Goal: Information Seeking & Learning: Learn about a topic

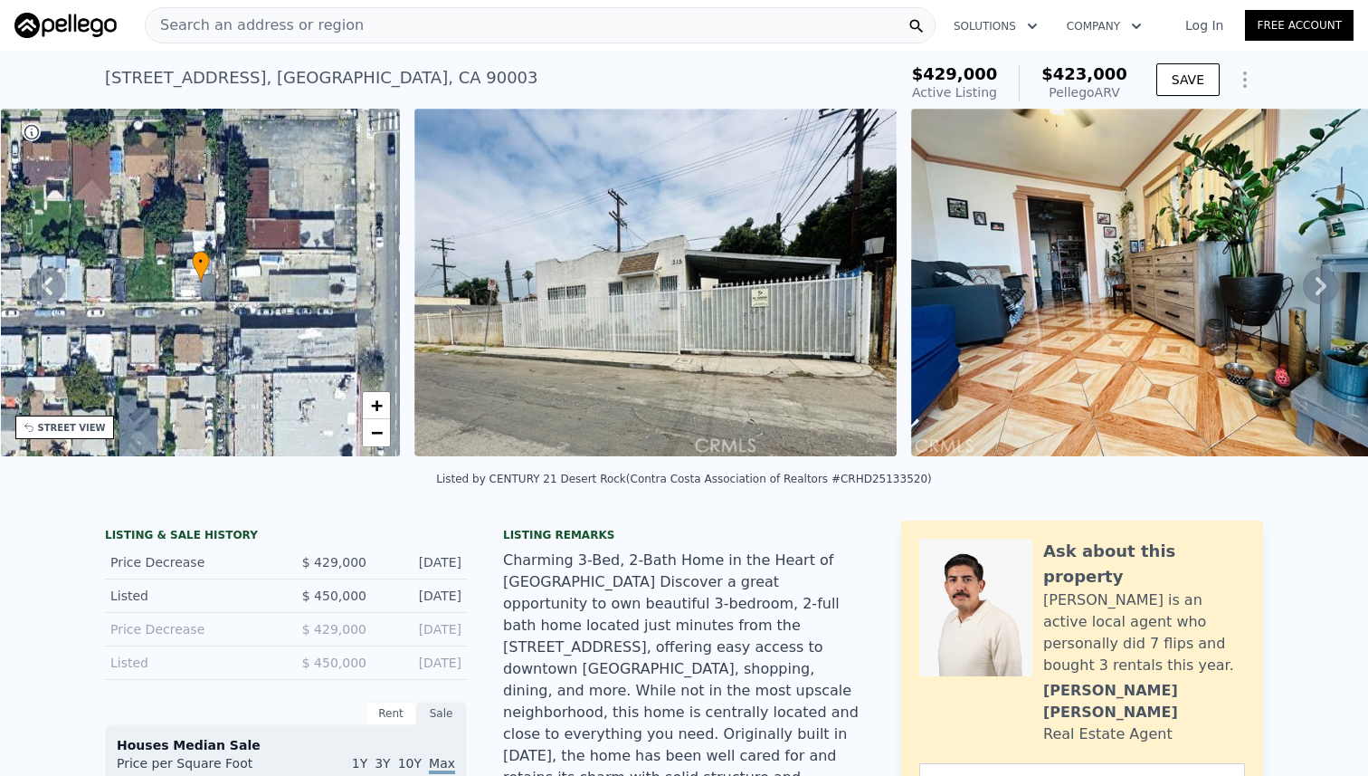
click at [386, 34] on div "Search an address or region" at bounding box center [540, 25] width 791 height 36
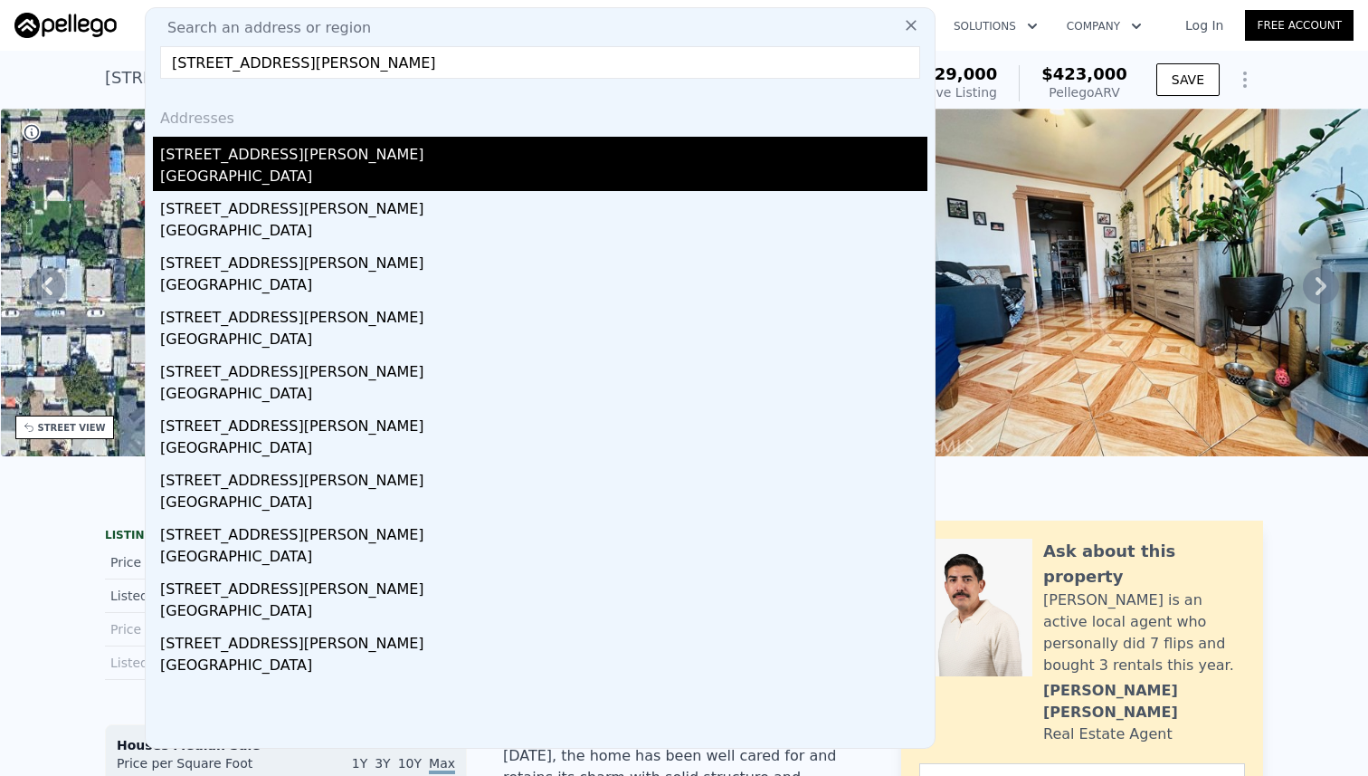
type input "[STREET_ADDRESS][PERSON_NAME]"
click at [341, 161] on div "[STREET_ADDRESS][PERSON_NAME]" at bounding box center [543, 151] width 767 height 29
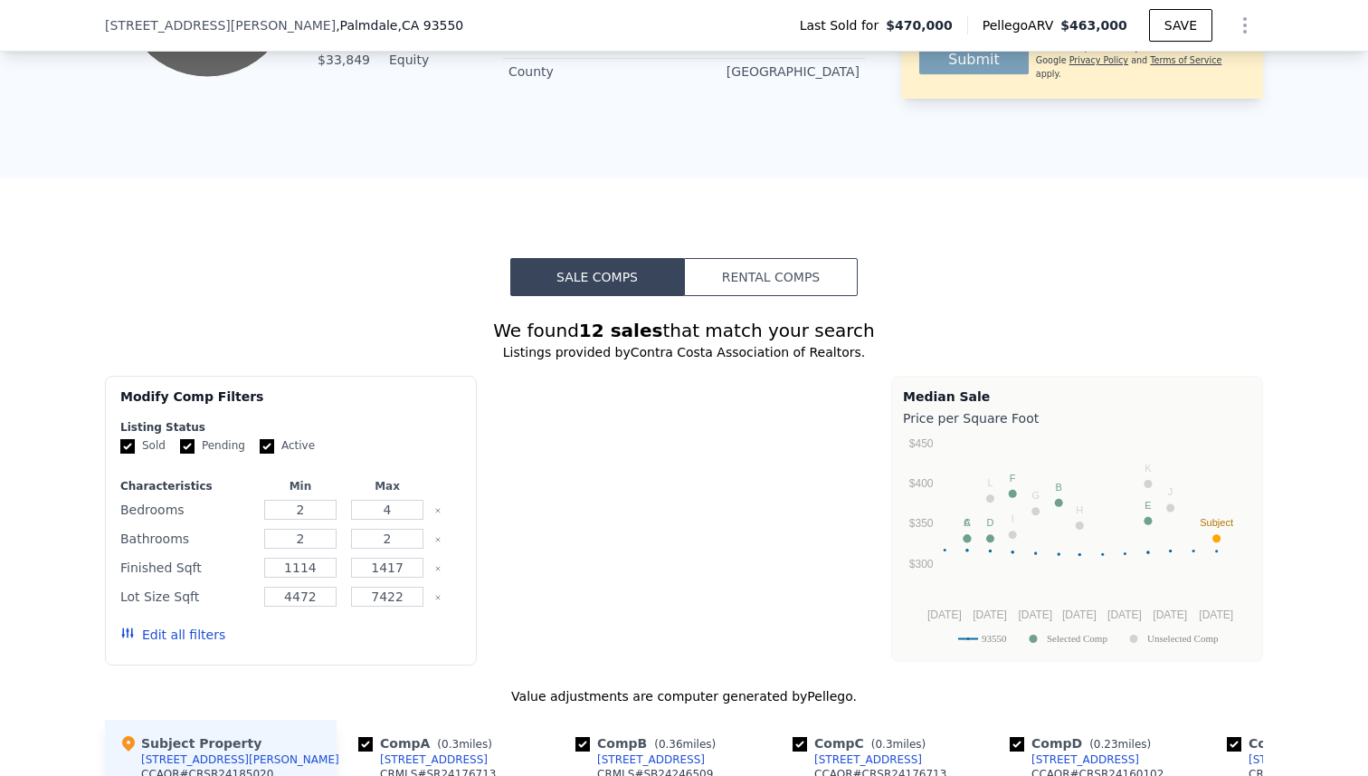
scroll to position [1437, 0]
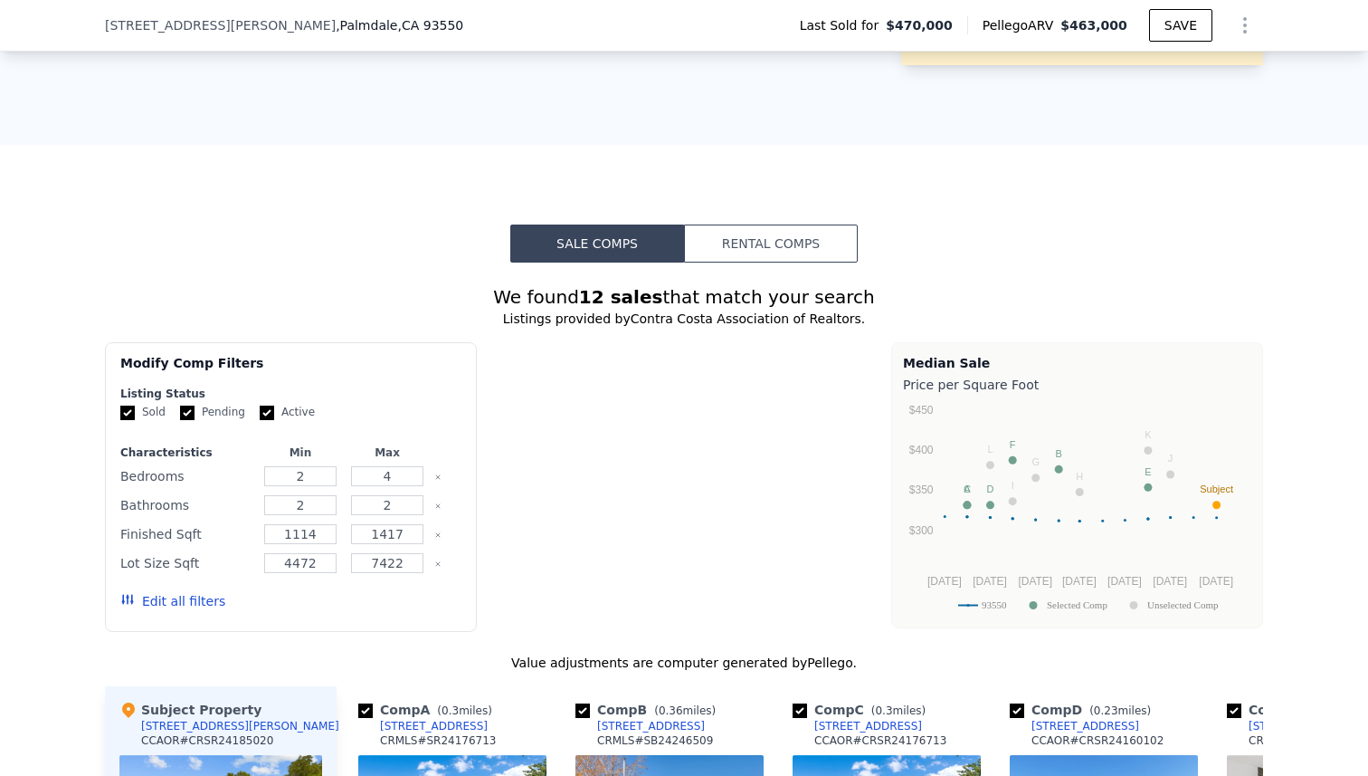
click at [774, 224] on button "Rental Comps" at bounding box center [771, 243] width 174 height 38
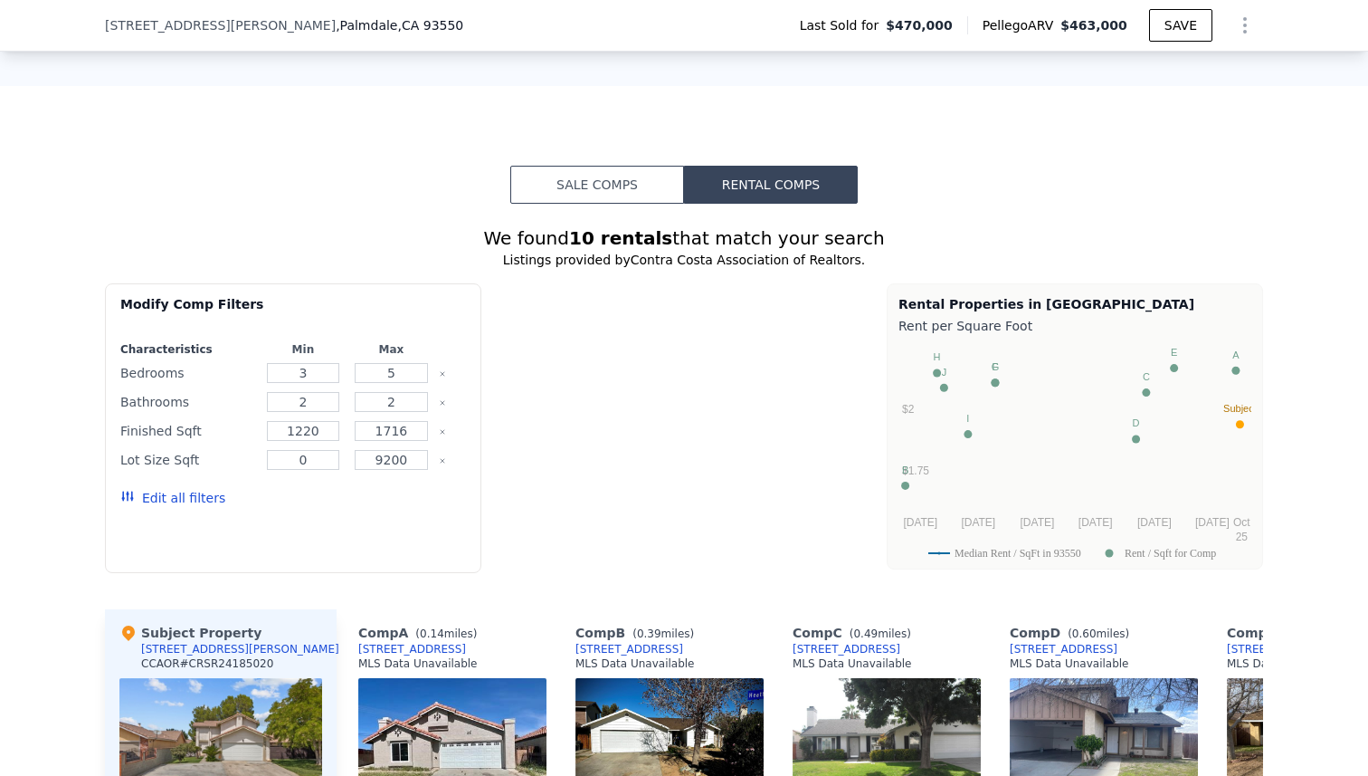
scroll to position [1699, 0]
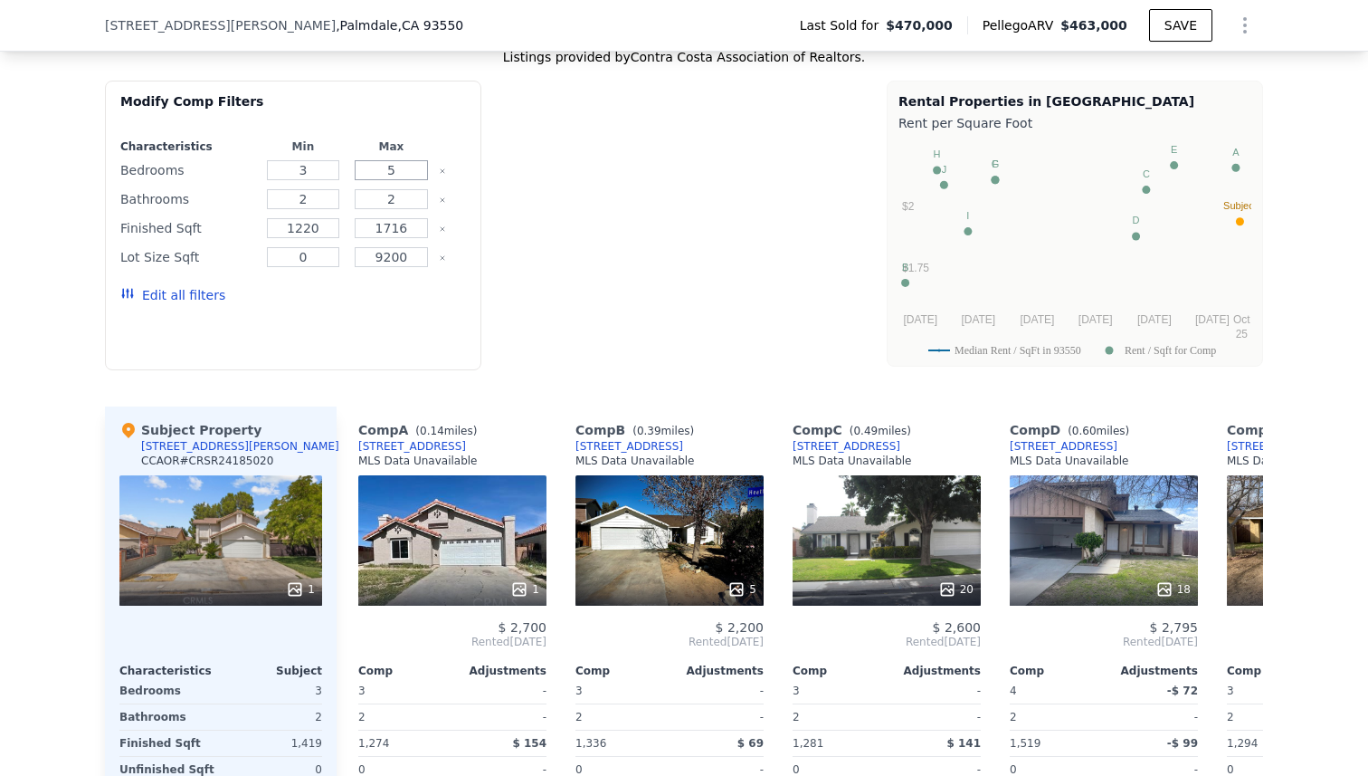
click at [401, 160] on input "5" at bounding box center [391, 170] width 73 height 20
click at [372, 282] on button "Update Search" at bounding box center [397, 294] width 137 height 25
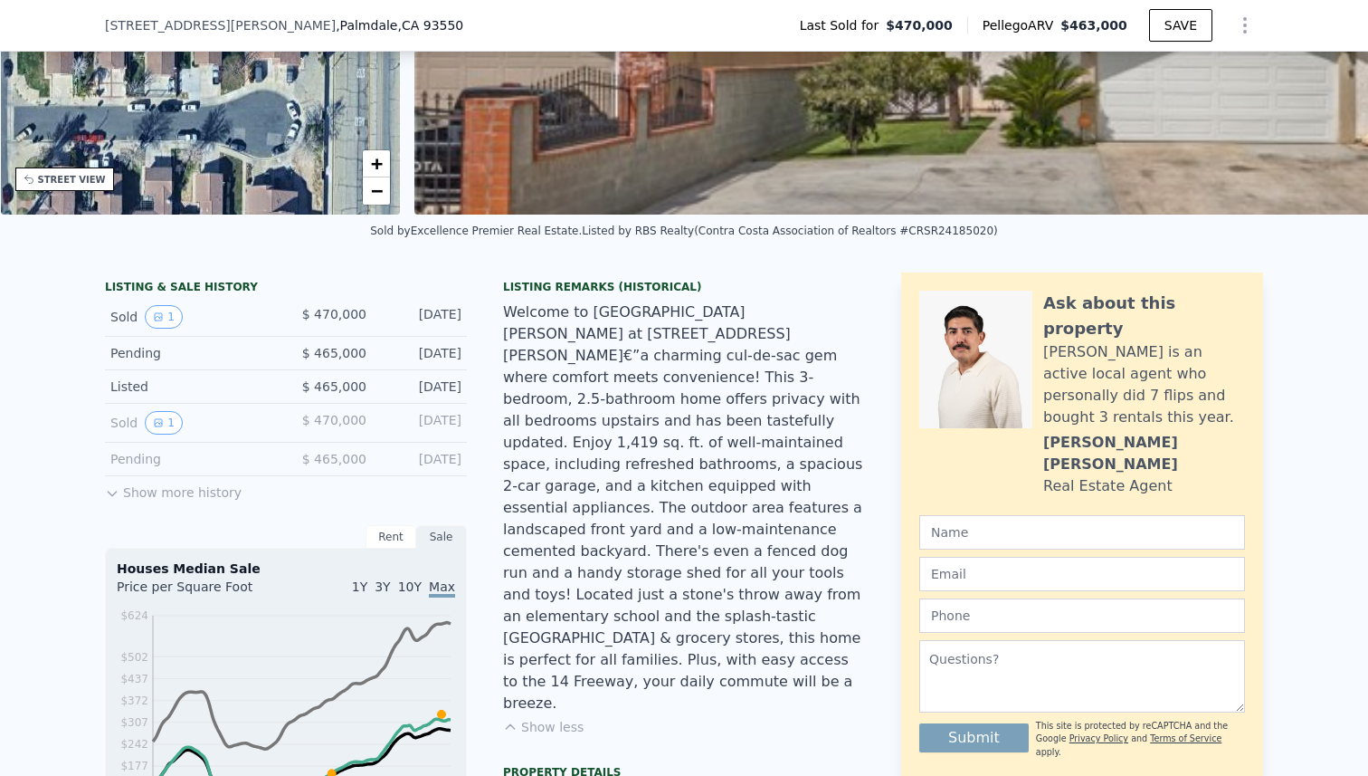
scroll to position [0, 0]
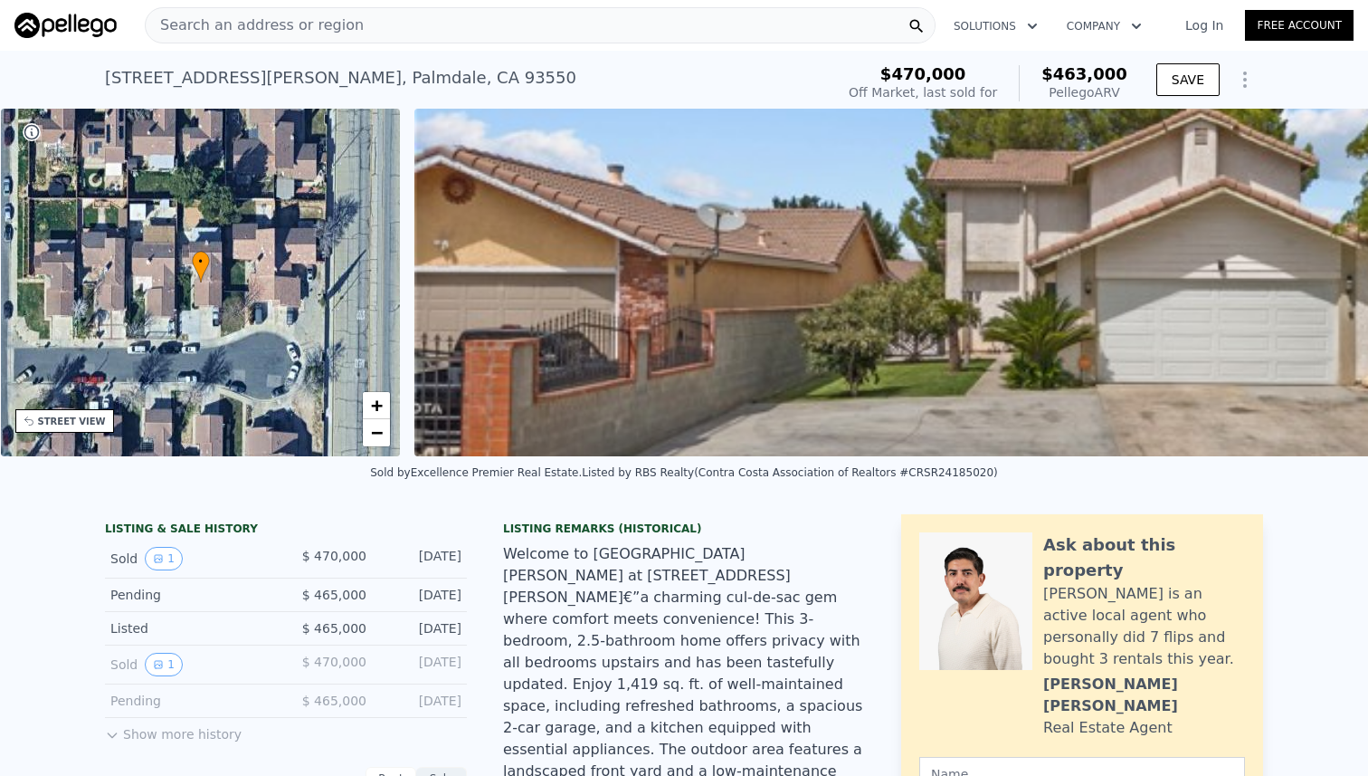
type input "5"
